Goal: Transaction & Acquisition: Purchase product/service

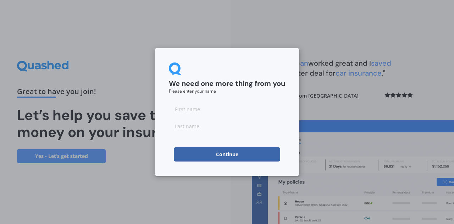
click at [248, 113] on input at bounding box center [227, 109] width 116 height 14
type input "[PERSON_NAME]"
click at [235, 128] on input at bounding box center [227, 126] width 116 height 14
type input "[PERSON_NAME]"
click at [231, 154] on button "Continue" at bounding box center [227, 154] width 106 height 14
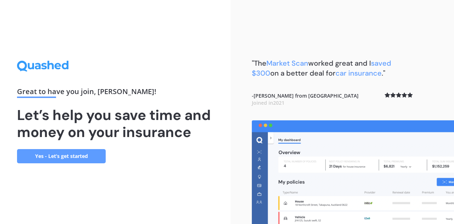
click at [82, 153] on link "Yes - Let’s get started" at bounding box center [61, 156] width 89 height 14
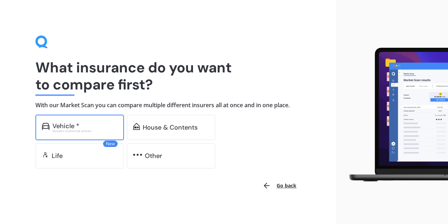
click at [78, 130] on div "Excludes commercial vehicles" at bounding box center [84, 130] width 65 height 3
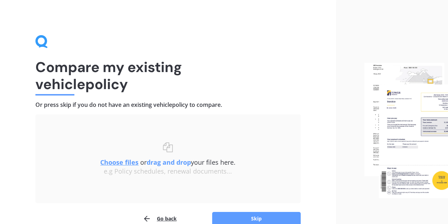
scroll to position [37, 0]
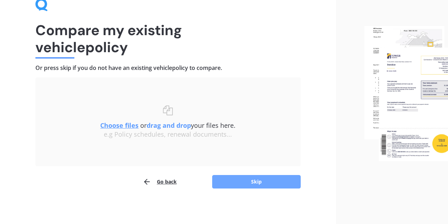
click at [254, 181] on button "Skip" at bounding box center [256, 181] width 89 height 13
